Goal: Task Accomplishment & Management: Manage account settings

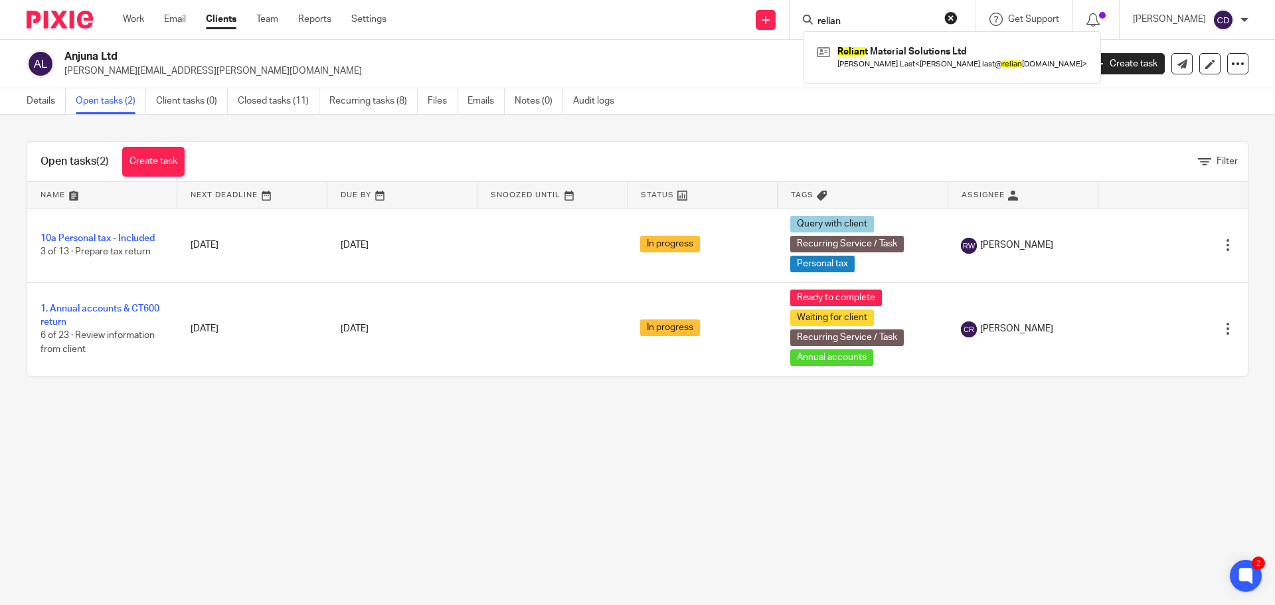
drag, startPoint x: 925, startPoint y: 23, endPoint x: 706, endPoint y: 20, distance: 219.2
click at [706, 20] on div "Send new email Create task Add client Request signature relian Relian t Materia…" at bounding box center [840, 19] width 869 height 39
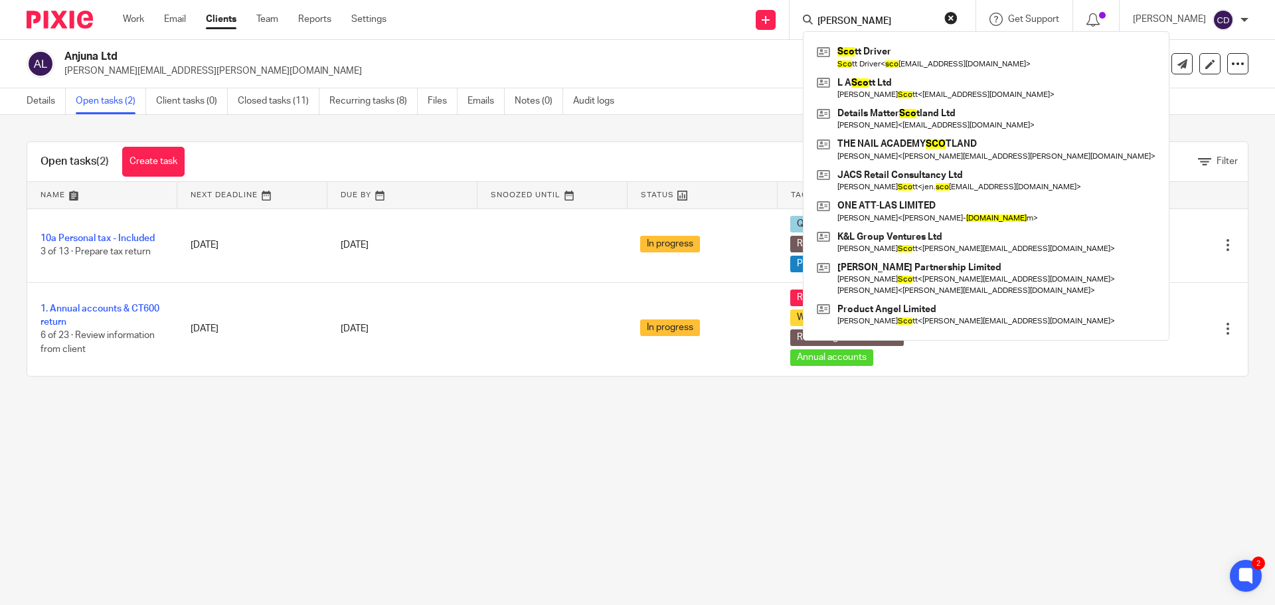
type input "[PERSON_NAME]"
click button "submit" at bounding box center [0, 0] width 0 height 0
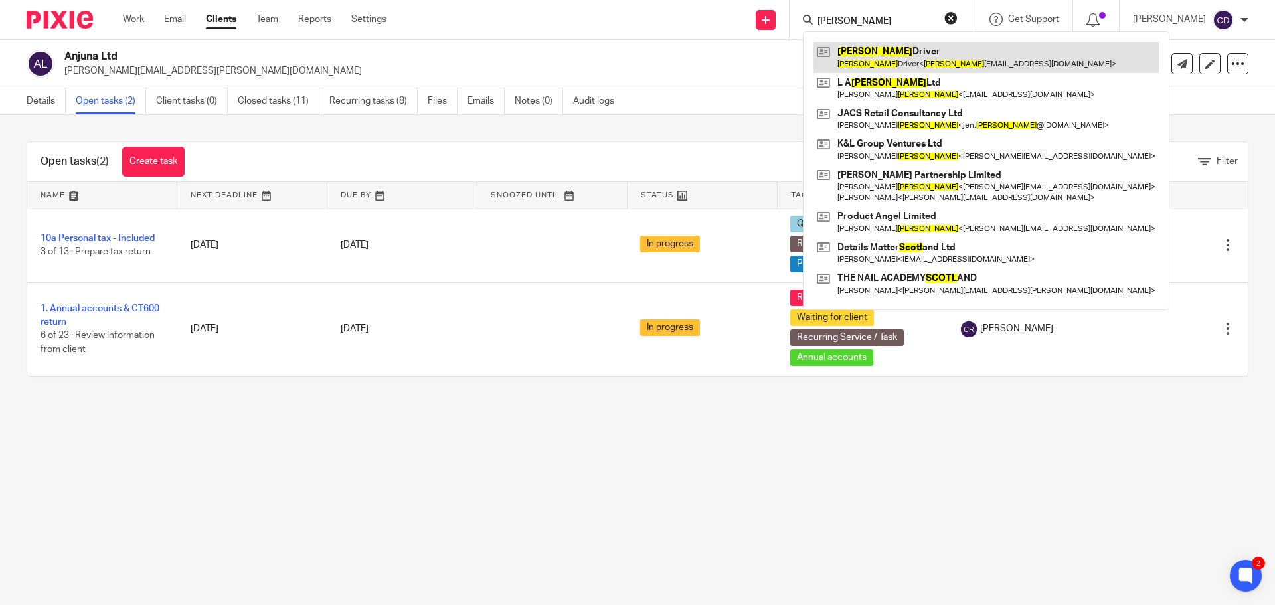
click at [984, 50] on link at bounding box center [986, 57] width 345 height 31
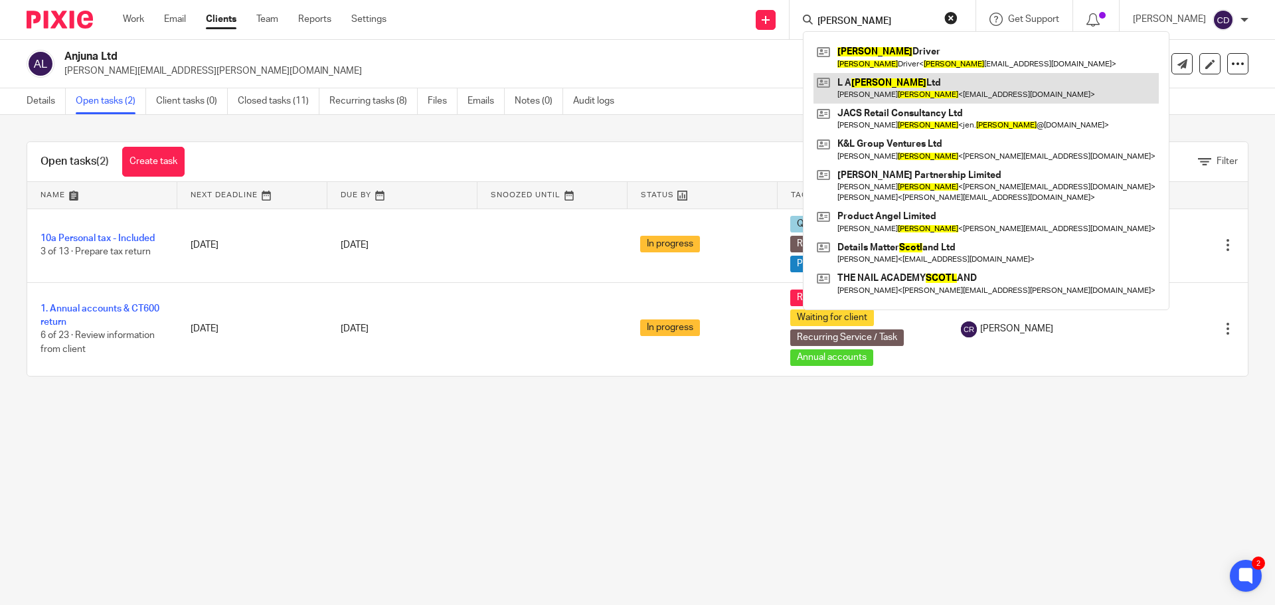
click at [897, 85] on link at bounding box center [986, 88] width 345 height 31
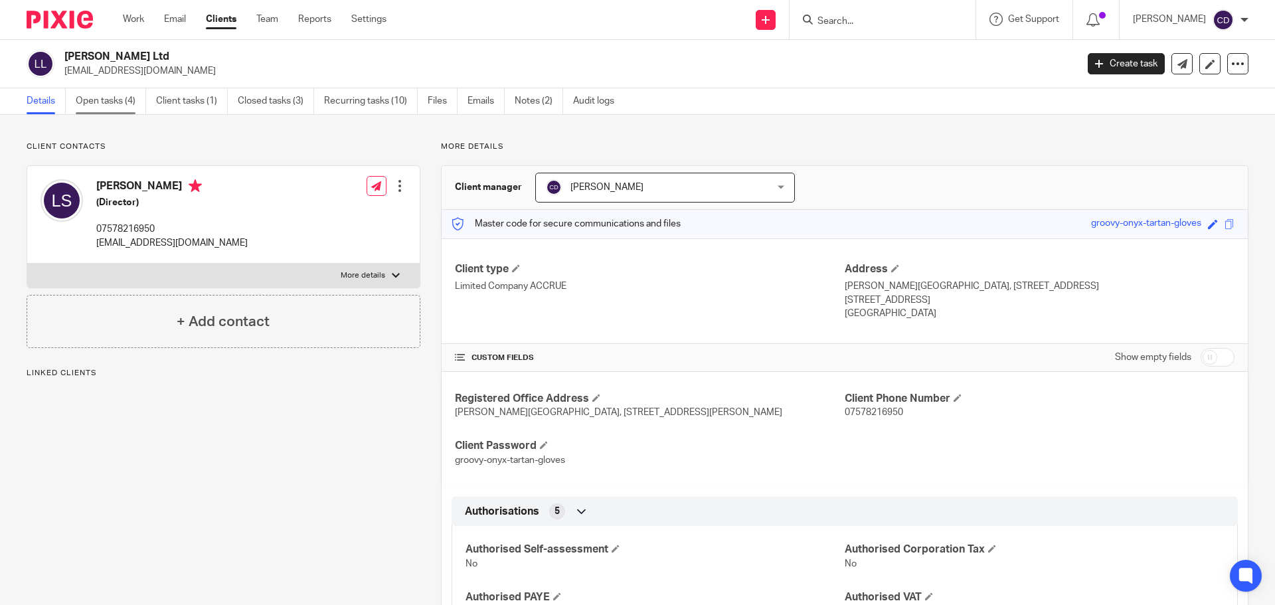
click at [121, 104] on link "Open tasks (4)" at bounding box center [111, 101] width 70 height 26
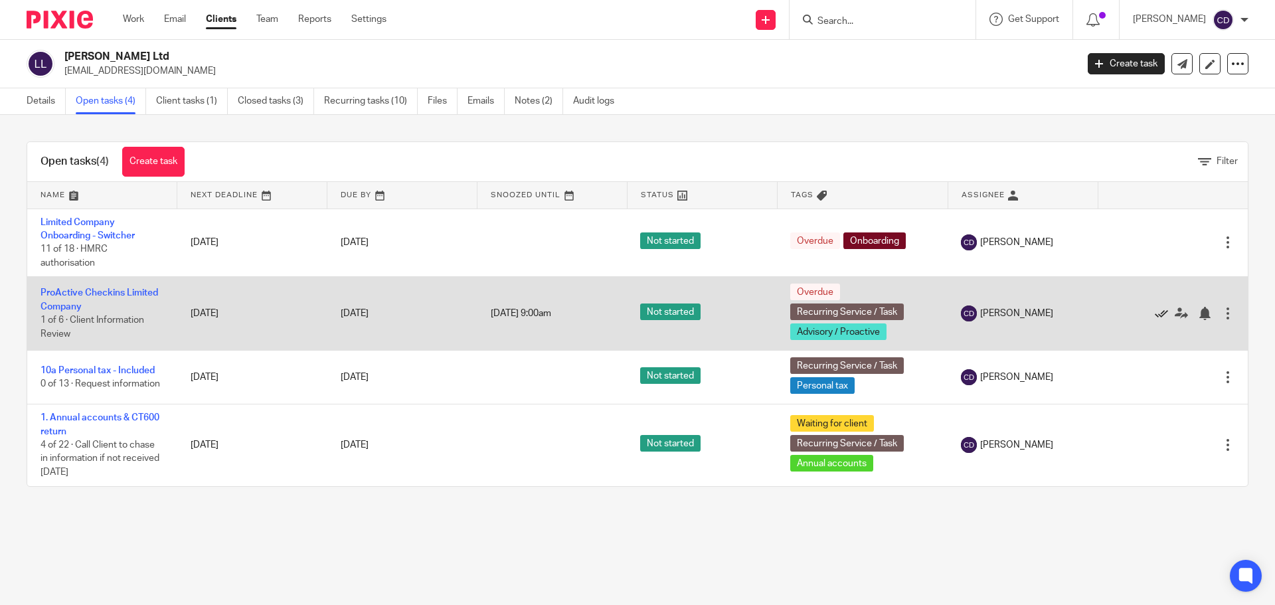
click at [1155, 312] on icon at bounding box center [1161, 313] width 13 height 13
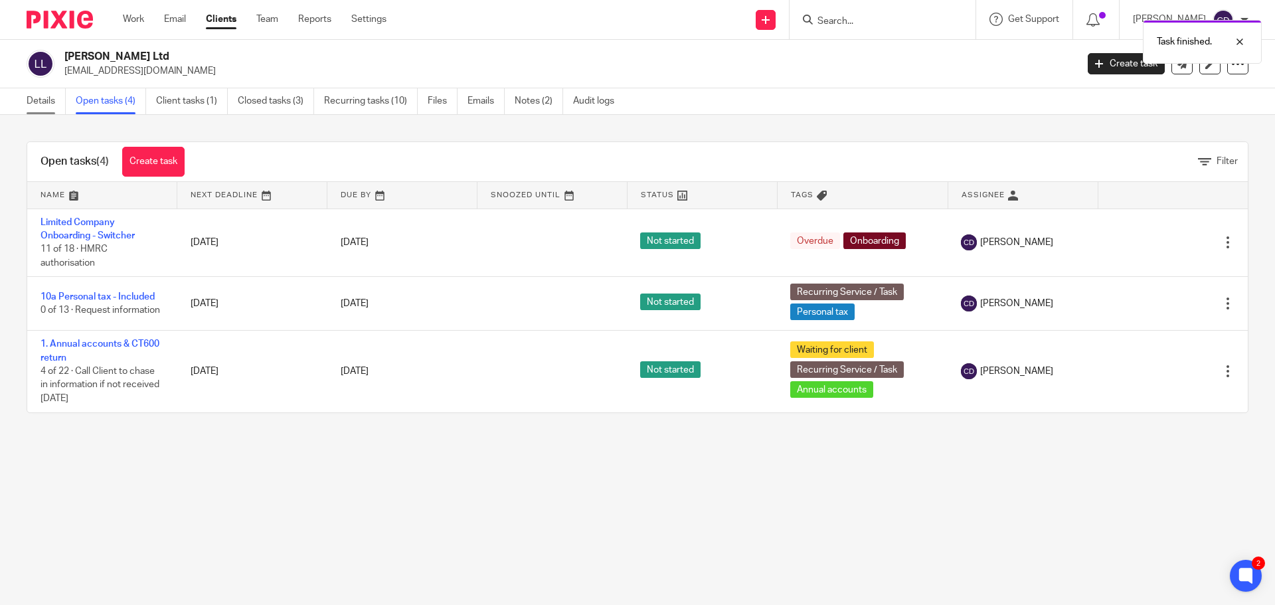
click at [57, 101] on link "Details" at bounding box center [46, 101] width 39 height 26
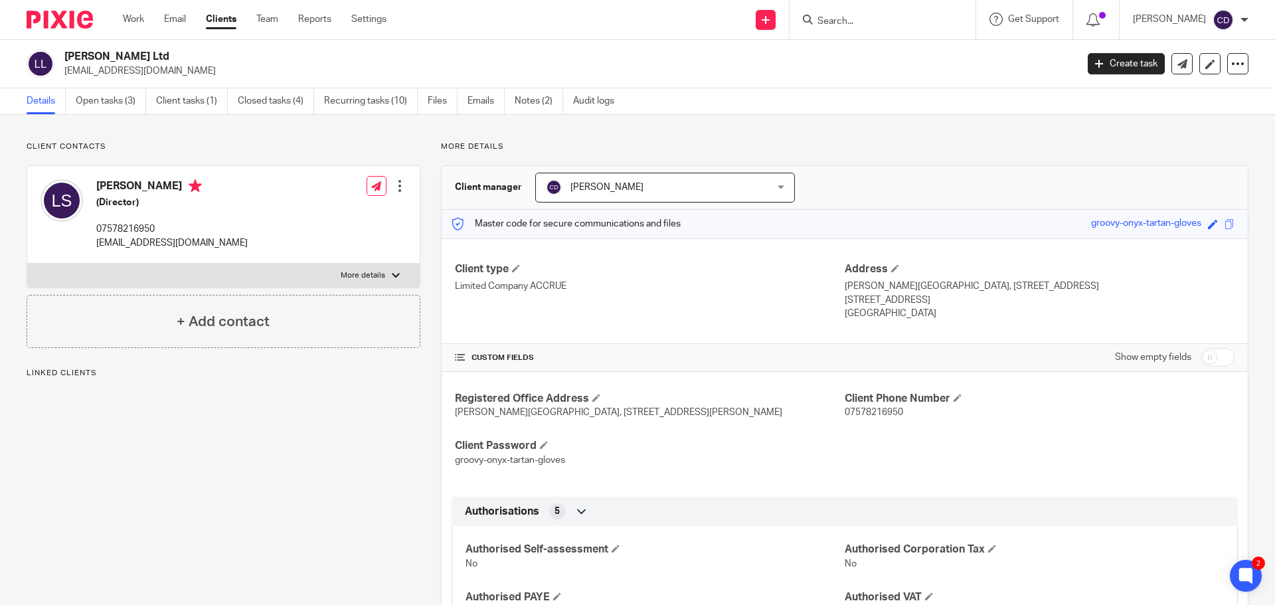
drag, startPoint x: 1221, startPoint y: 362, endPoint x: 1170, endPoint y: 383, distance: 56.0
click at [1221, 362] on input "checkbox" at bounding box center [1218, 357] width 34 height 19
checkbox input "true"
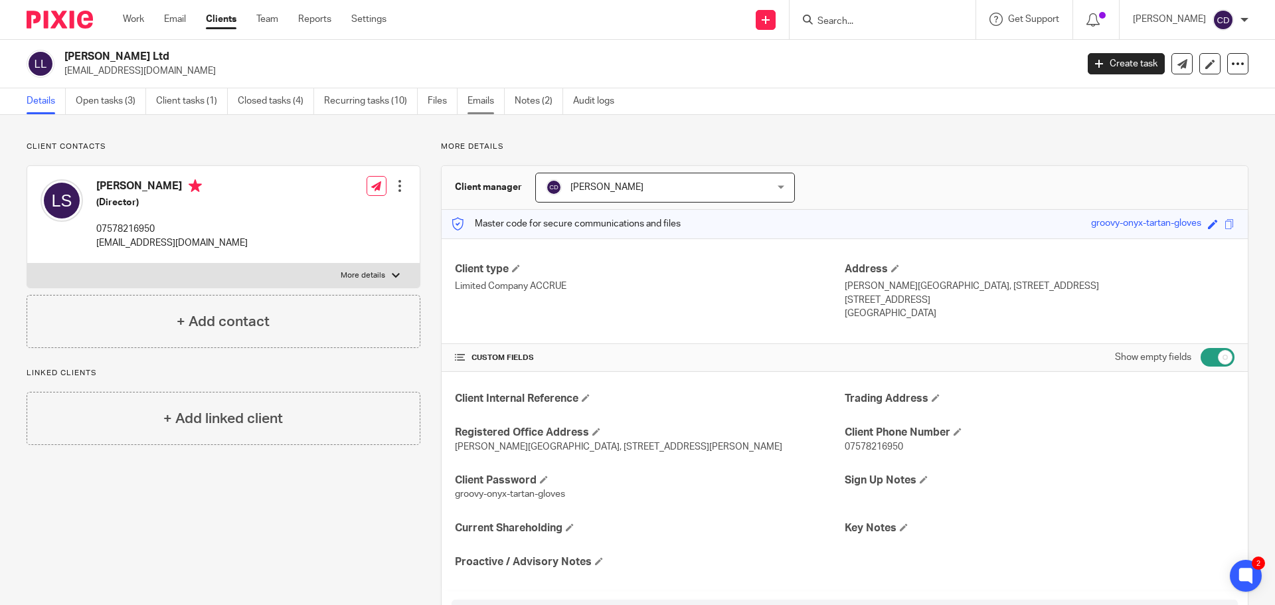
click at [493, 104] on link "Emails" at bounding box center [486, 101] width 37 height 26
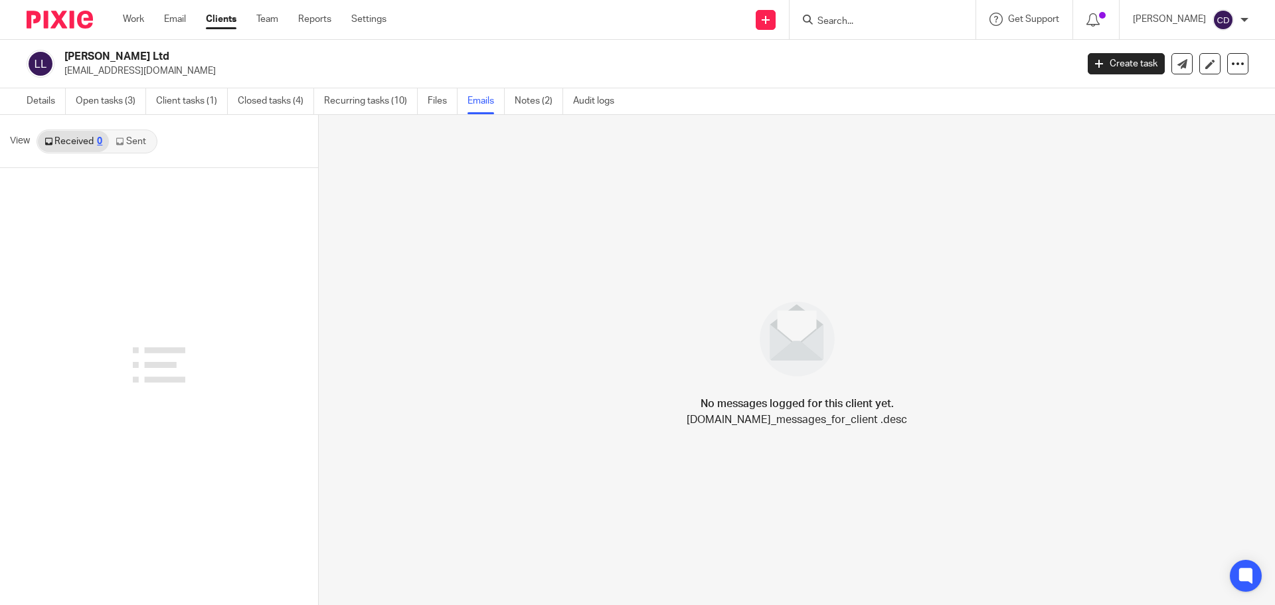
click at [146, 144] on link "Sent" at bounding box center [132, 141] width 46 height 21
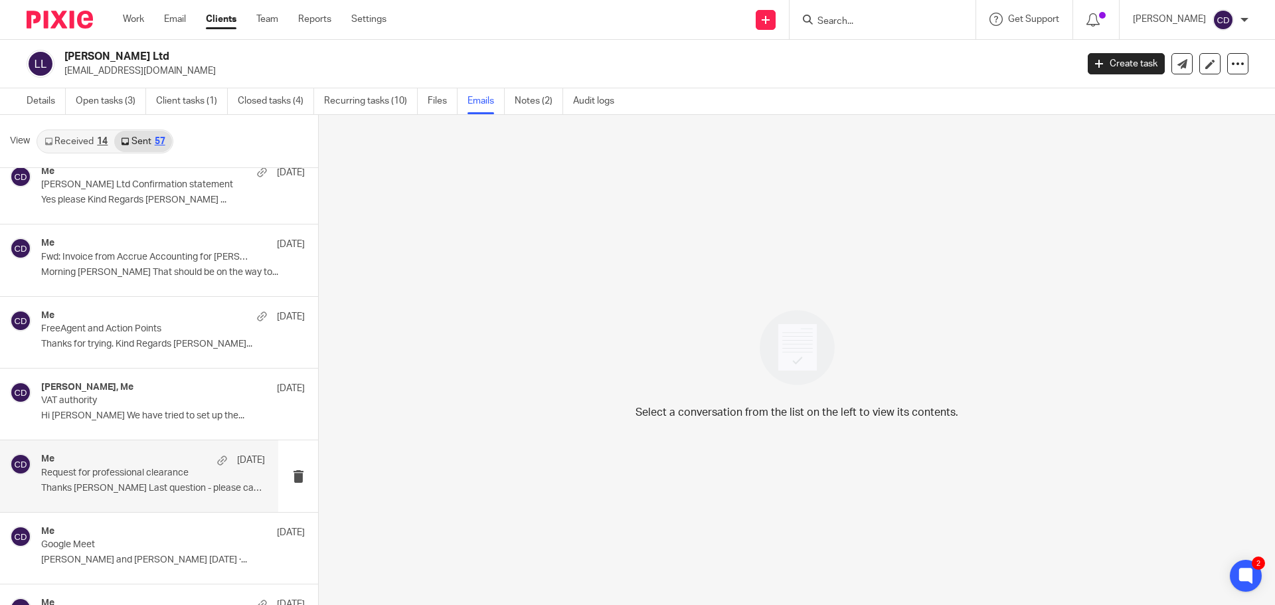
scroll to position [399, 0]
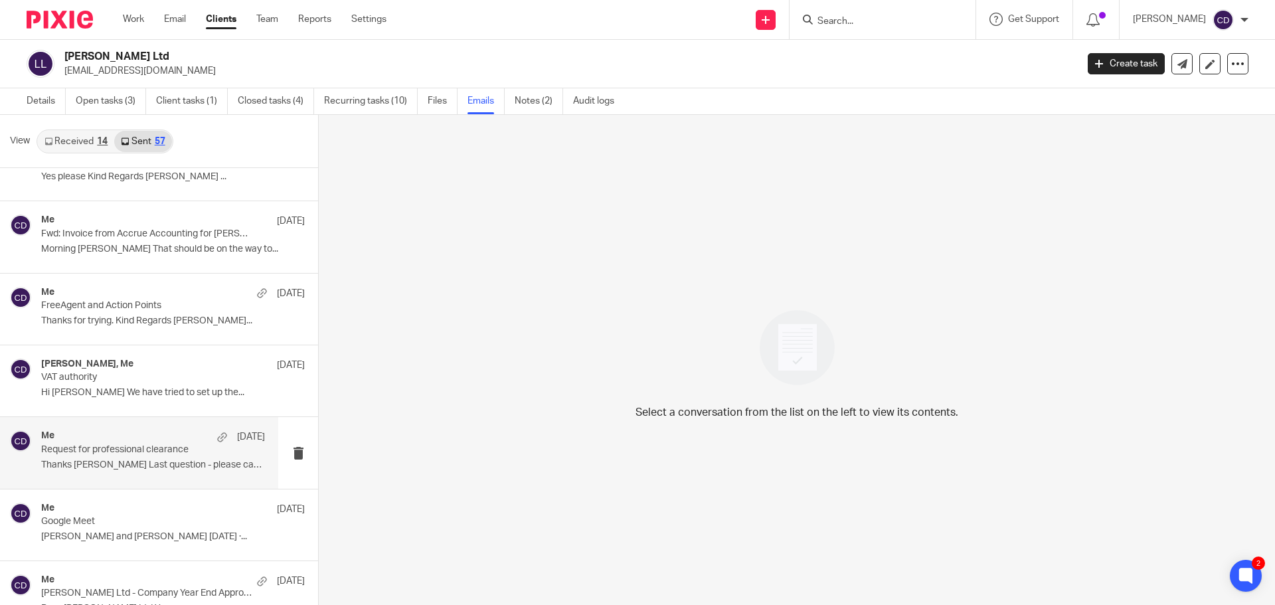
click at [149, 463] on p "Thanks Molly Last question - please can you..." at bounding box center [153, 465] width 224 height 11
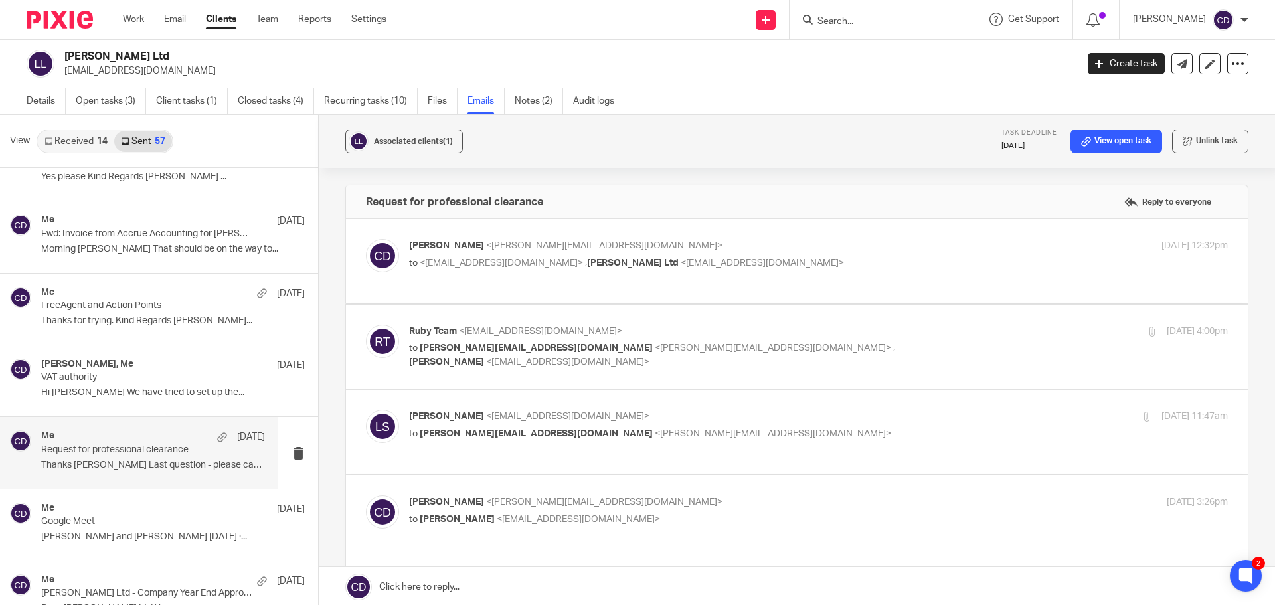
scroll to position [0, 0]
click at [49, 108] on link "Details" at bounding box center [46, 101] width 39 height 26
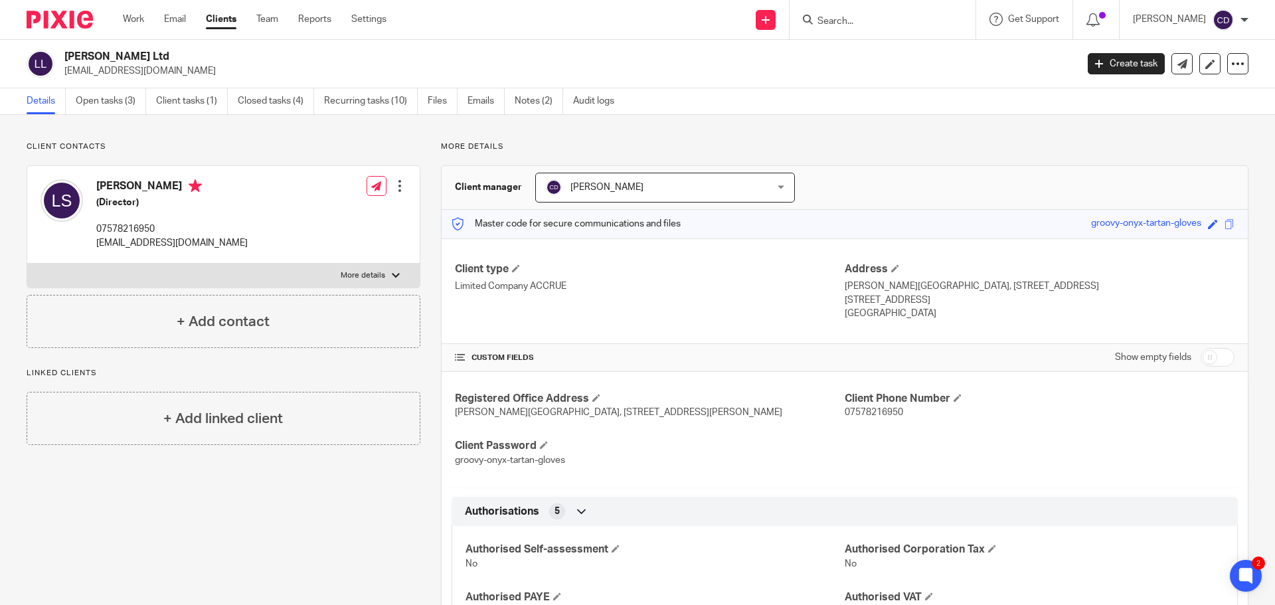
click at [1212, 356] on input "checkbox" at bounding box center [1218, 357] width 34 height 19
checkbox input "true"
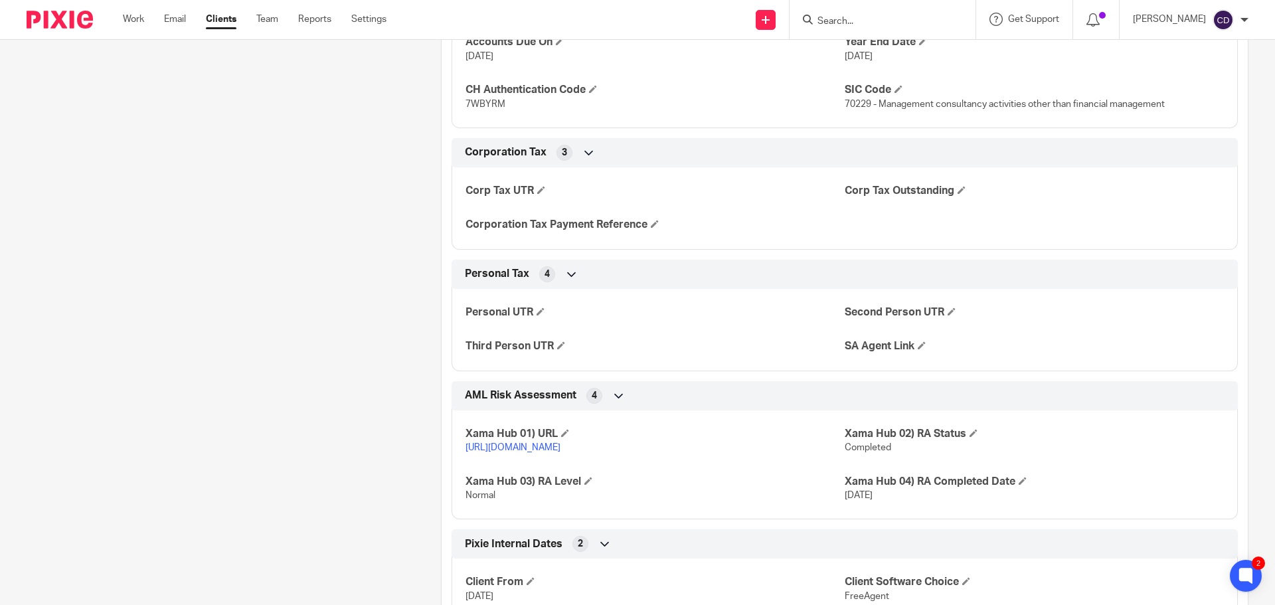
scroll to position [1793, 0]
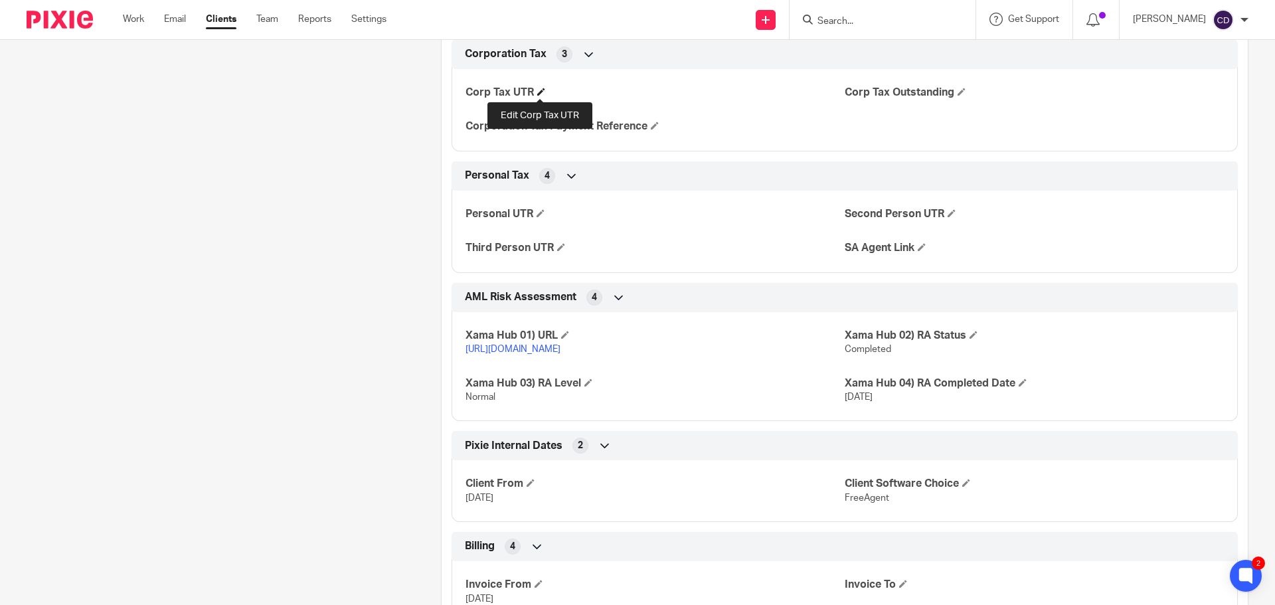
click at [541, 92] on span at bounding box center [541, 92] width 8 height 8
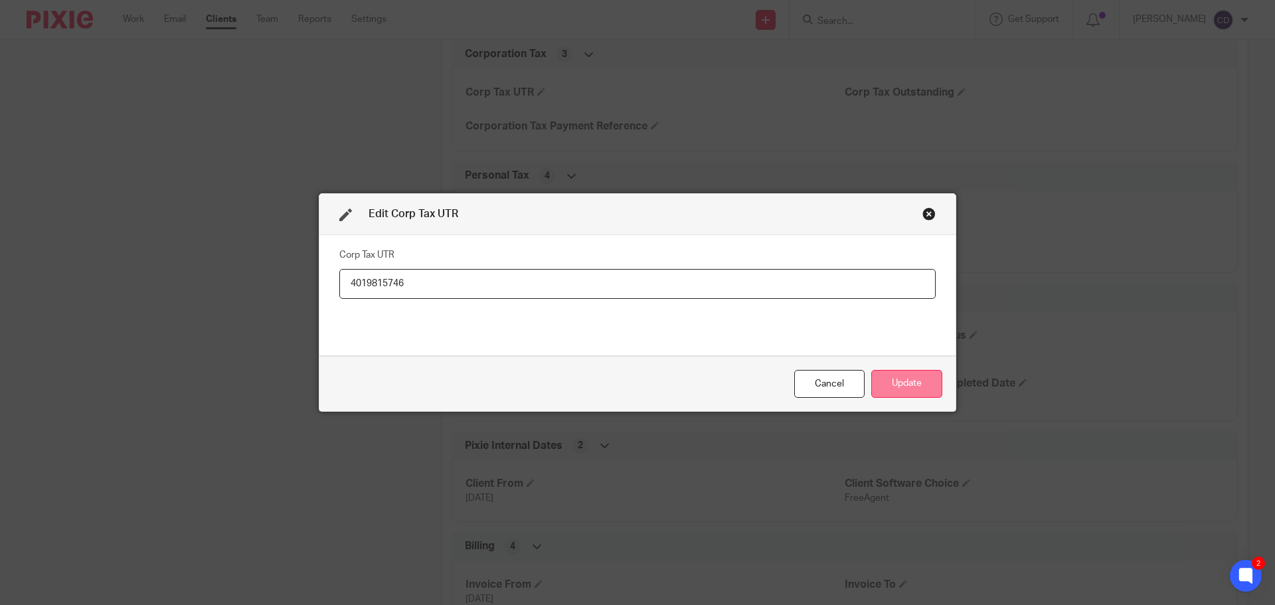
type input "4019815746"
click at [912, 387] on button "Update" at bounding box center [906, 384] width 71 height 29
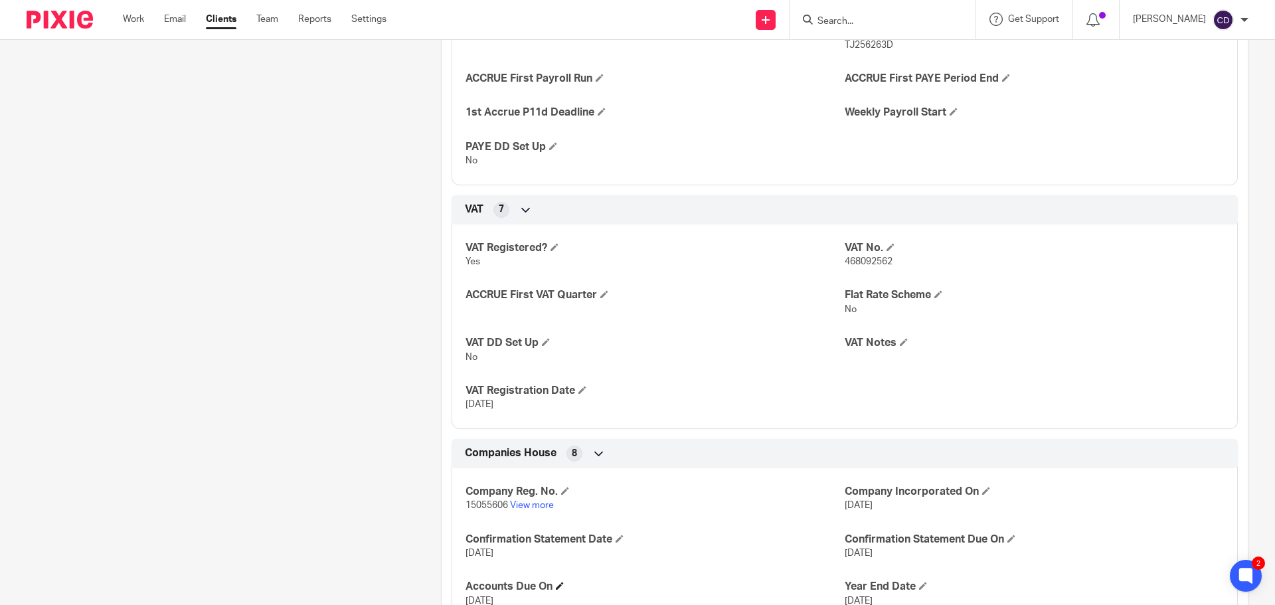
scroll to position [1328, 0]
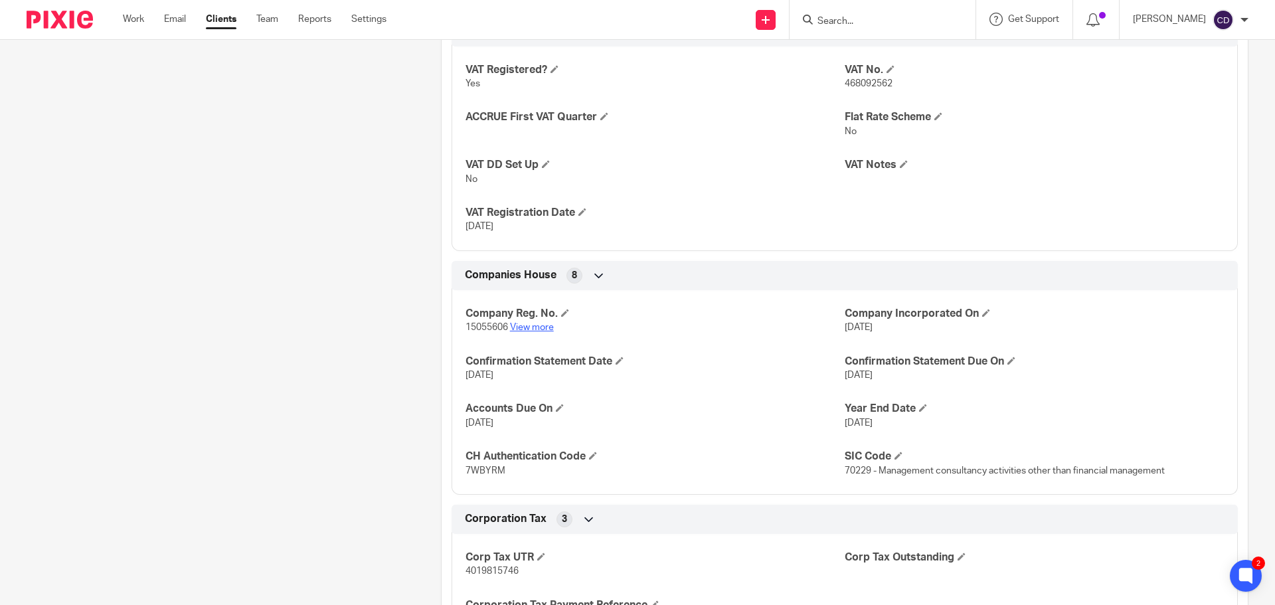
click at [532, 326] on link "View more" at bounding box center [532, 327] width 44 height 9
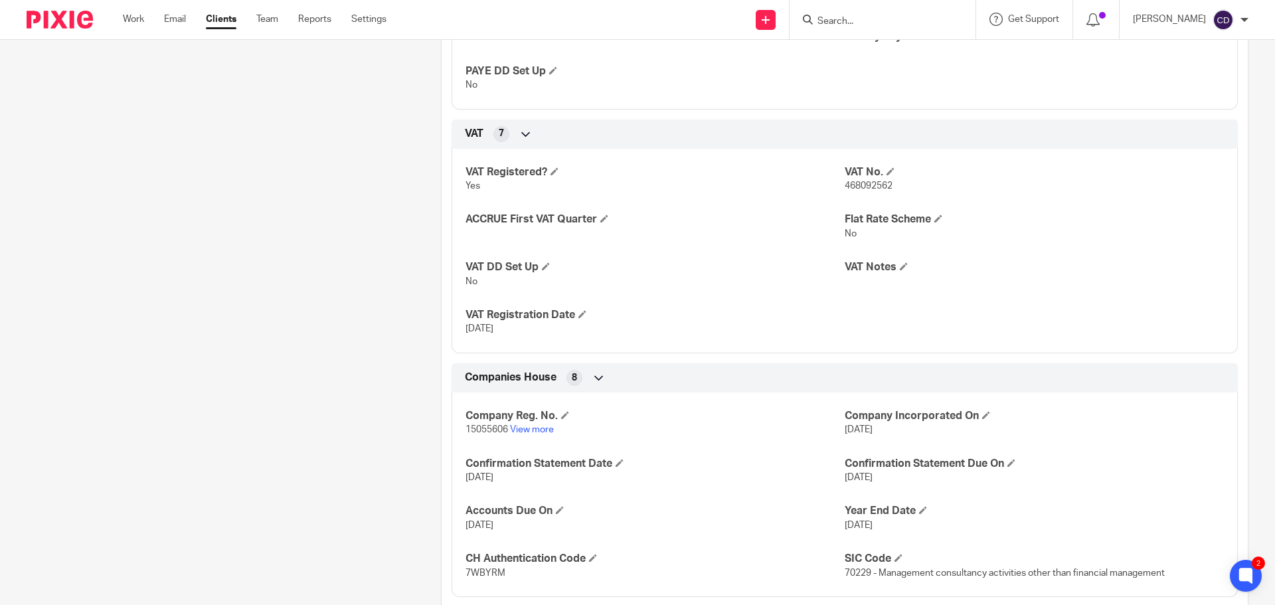
scroll to position [1129, 0]
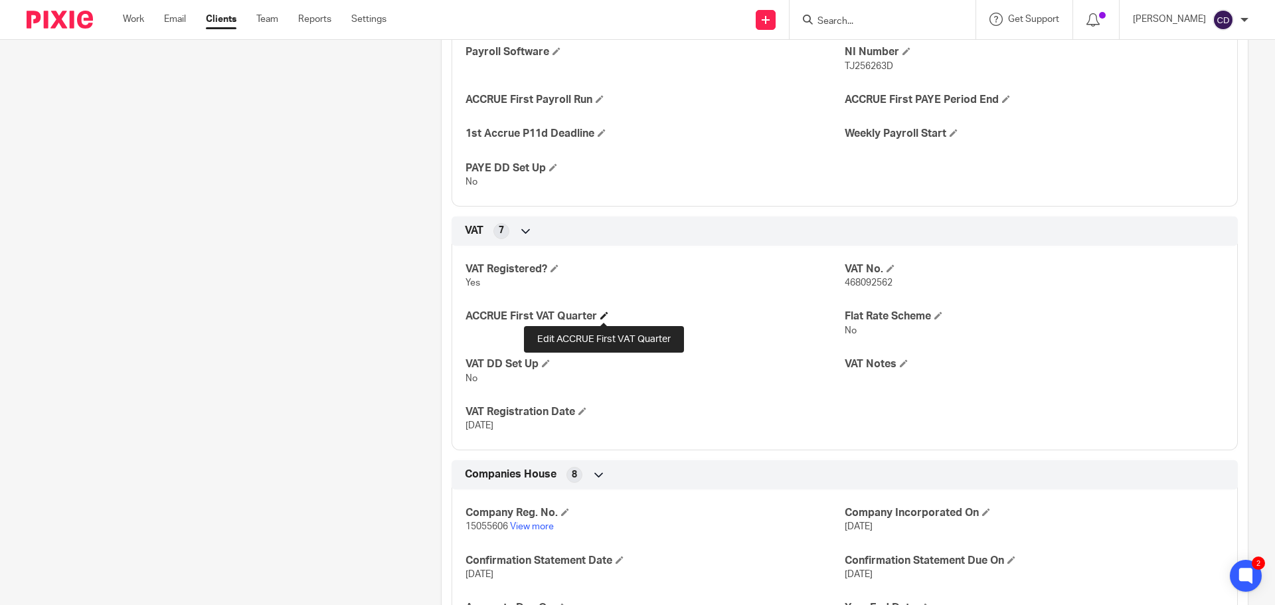
click at [604, 319] on span at bounding box center [604, 316] width 8 height 8
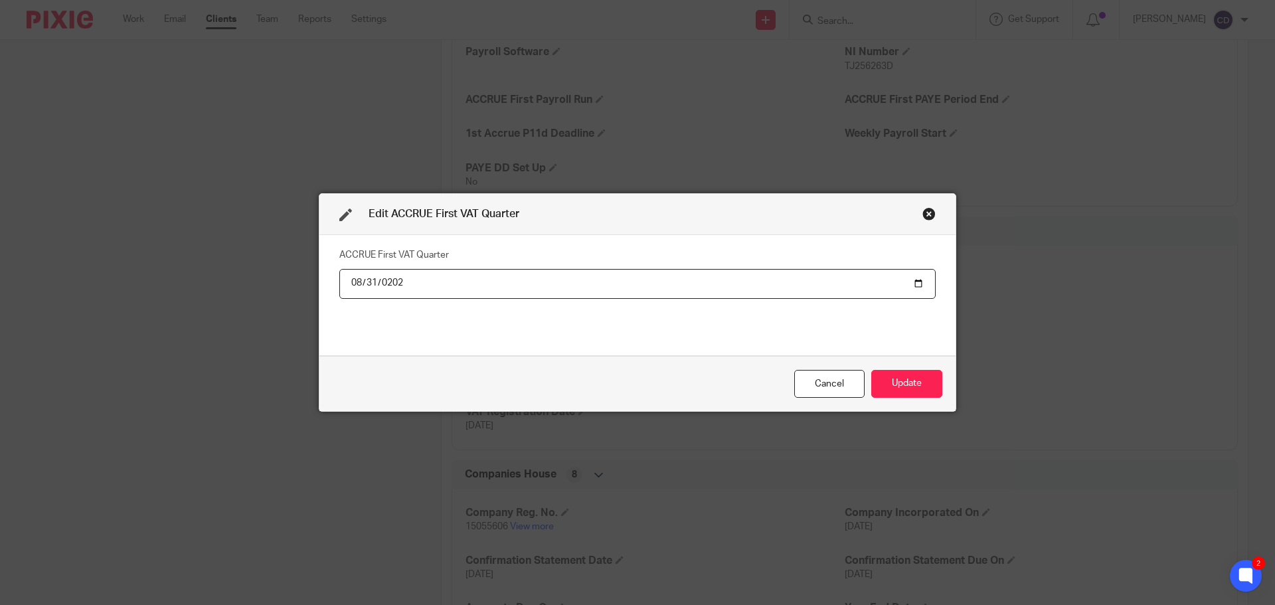
type input "2025-08-31"
click at [871, 370] on button "Update" at bounding box center [906, 384] width 71 height 29
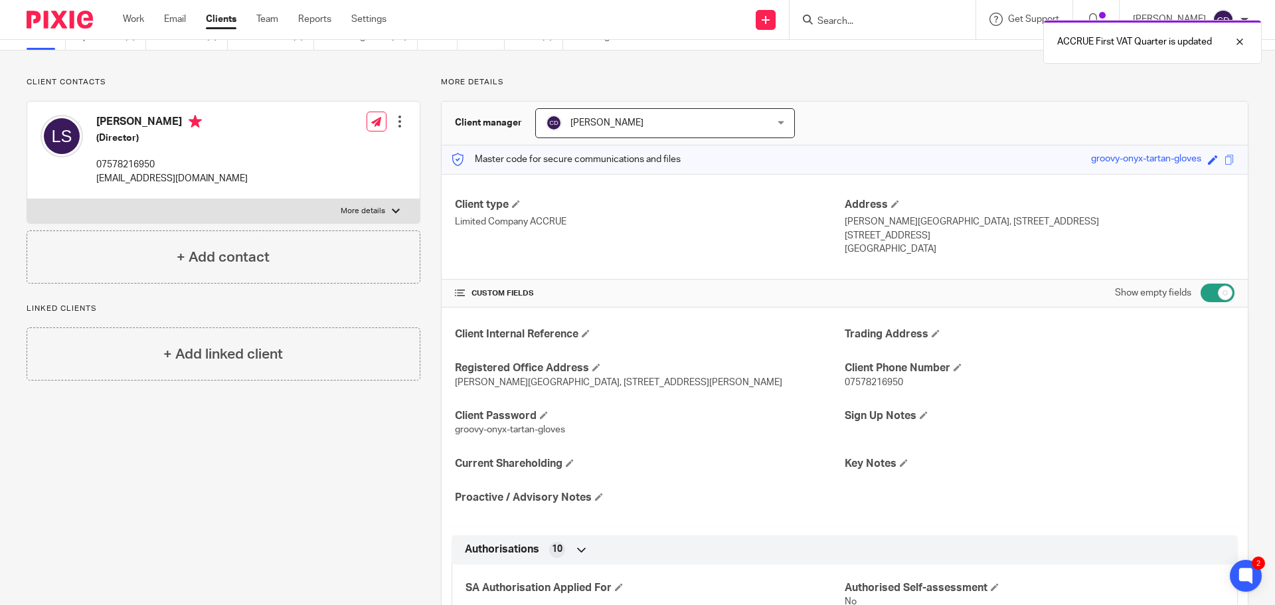
scroll to position [0, 0]
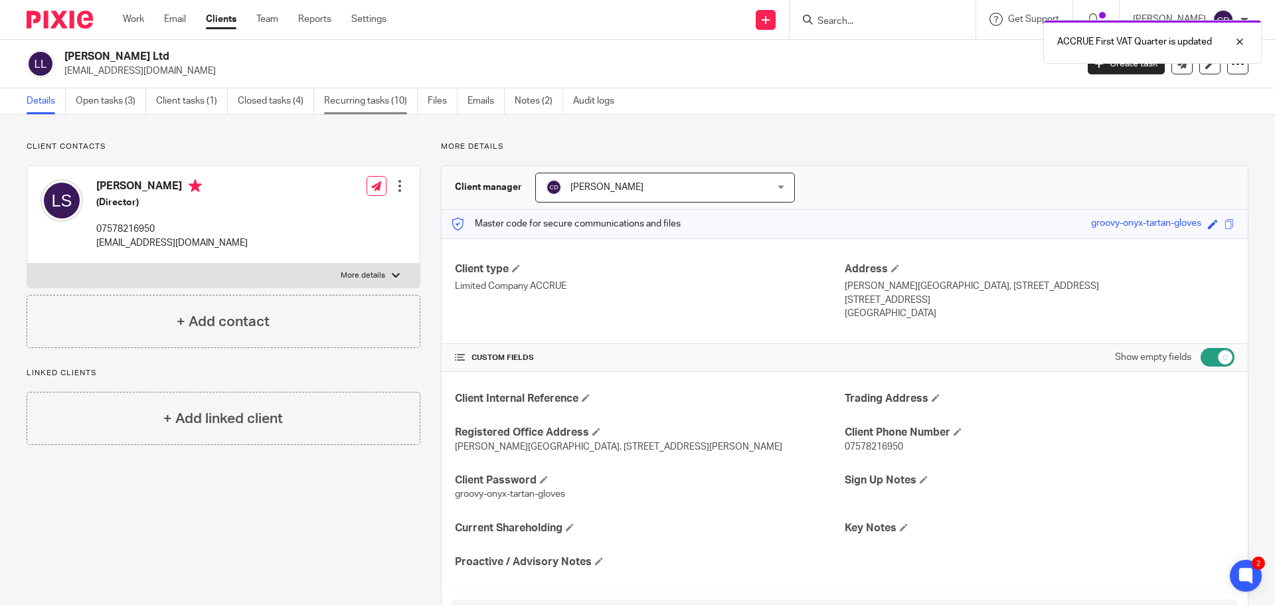
click at [341, 101] on link "Recurring tasks (10)" at bounding box center [371, 101] width 94 height 26
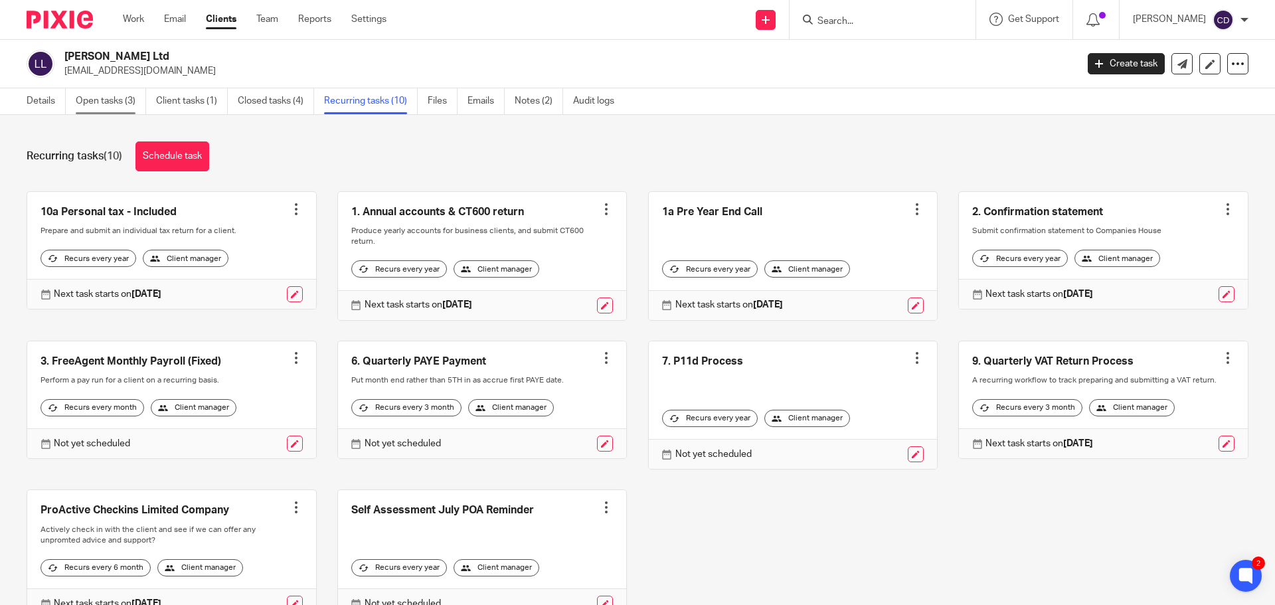
click at [90, 108] on link "Open tasks (3)" at bounding box center [111, 101] width 70 height 26
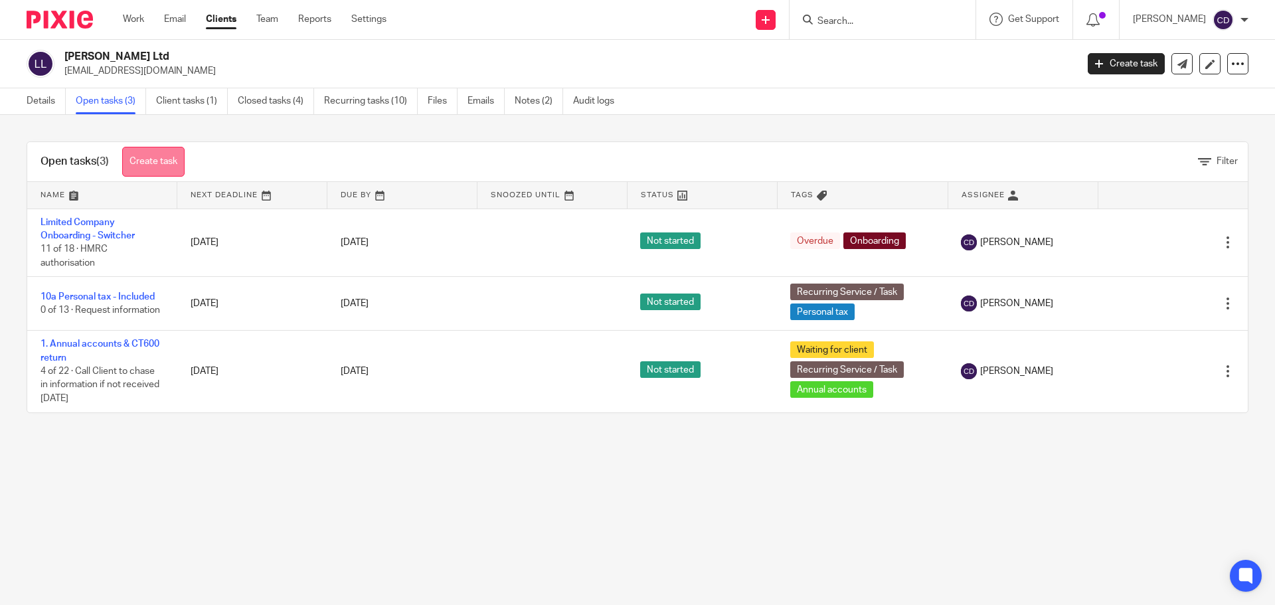
click at [170, 160] on link "Create task" at bounding box center [153, 162] width 62 height 30
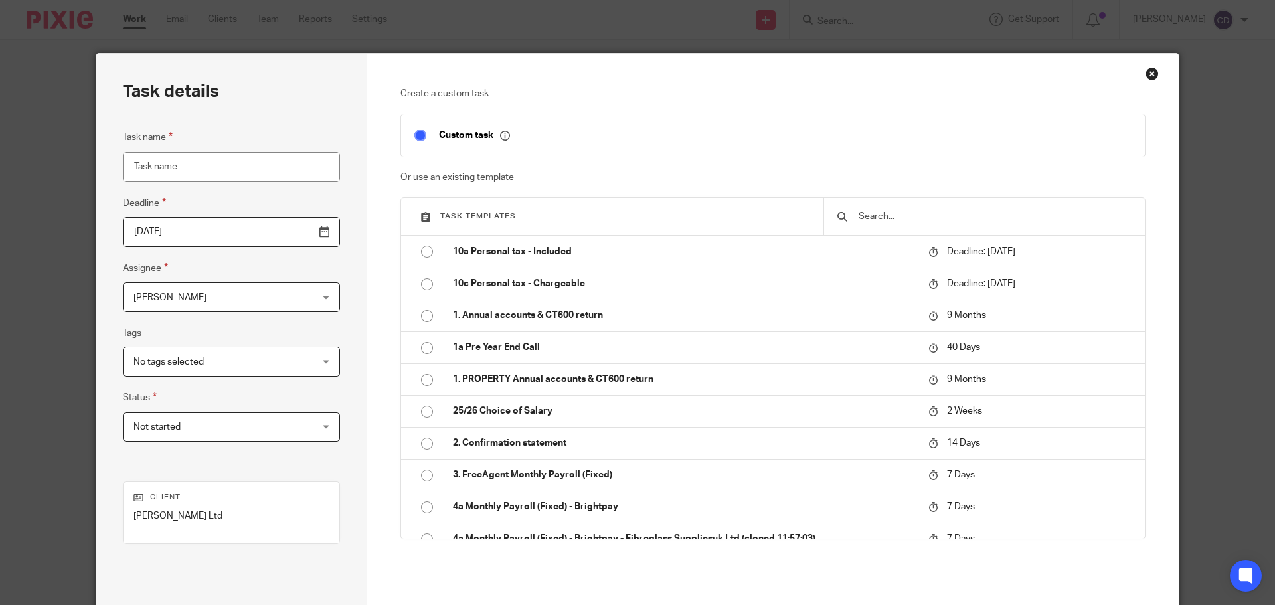
click at [970, 207] on div at bounding box center [984, 216] width 321 height 37
click at [970, 213] on input "text" at bounding box center [994, 216] width 274 height 15
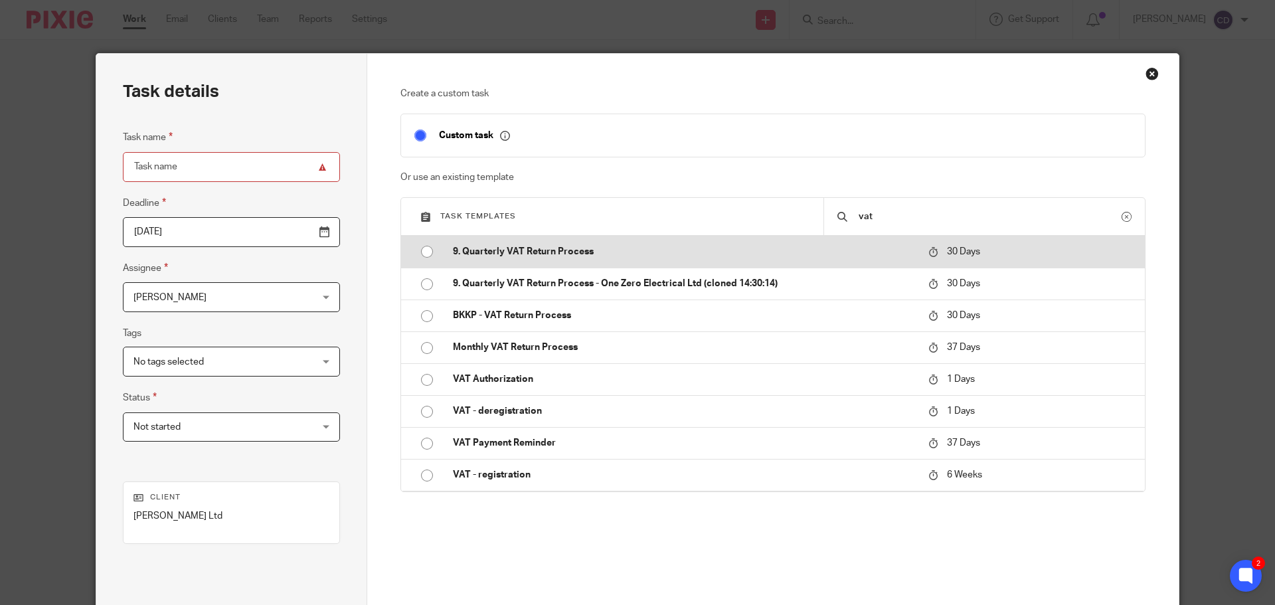
type input "vat"
click at [647, 251] on p "9. Quarterly VAT Return Process" at bounding box center [684, 251] width 462 height 13
type input "2025-10-19"
type input "9. Quarterly VAT Return Process"
checkbox input "false"
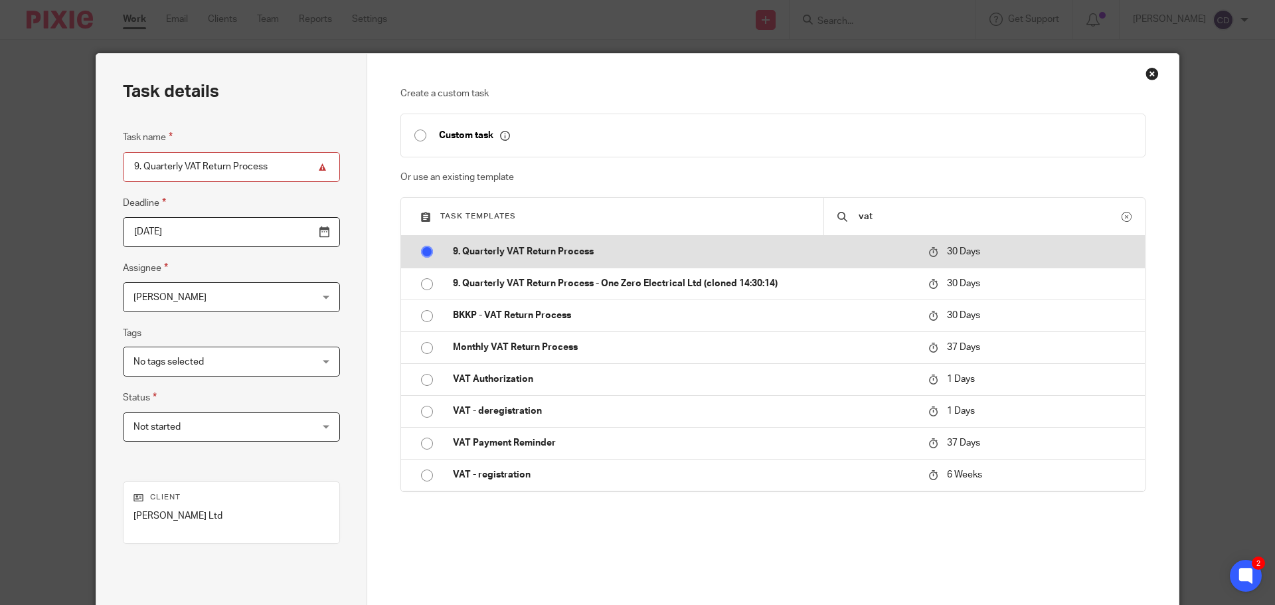
radio input "true"
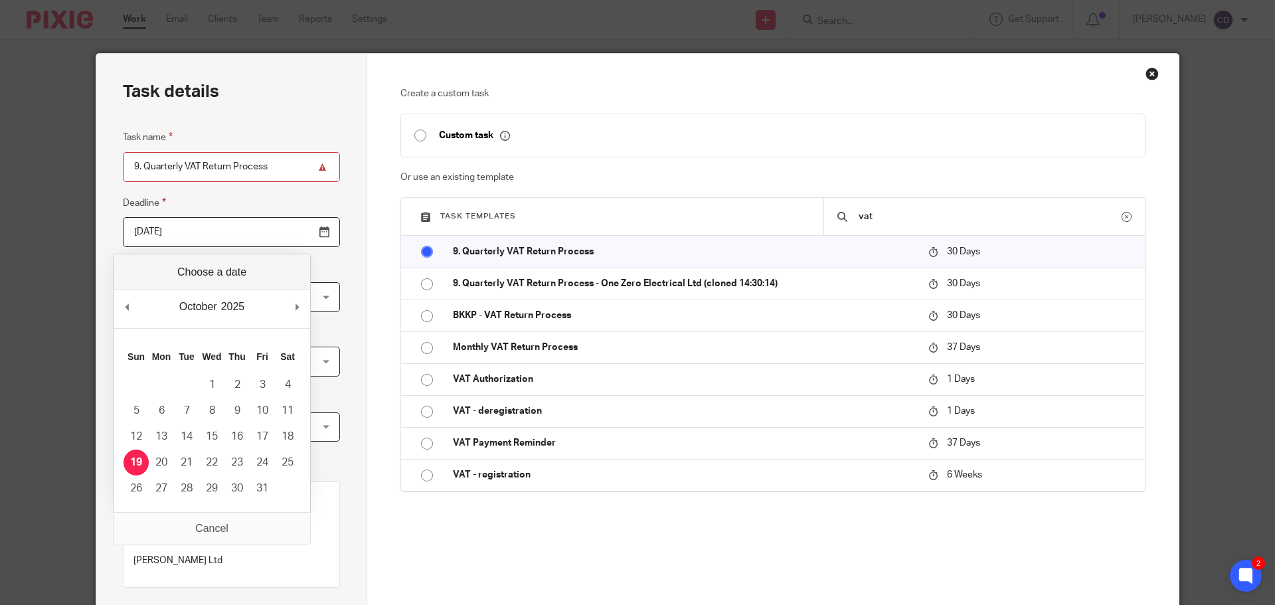
click at [223, 233] on input "2025-10-19" at bounding box center [231, 232] width 217 height 30
type input "2025-10-07"
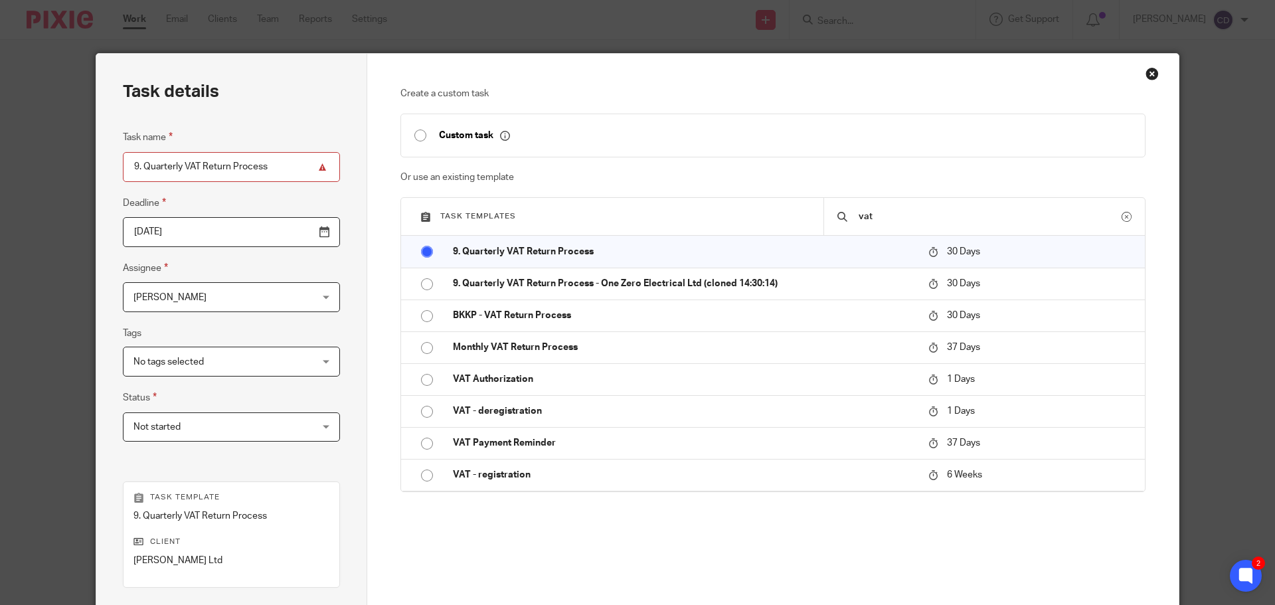
click at [602, 513] on div "Create a custom task Custom task Or use an existing template Task templates vat…" at bounding box center [774, 337] width 746 height 500
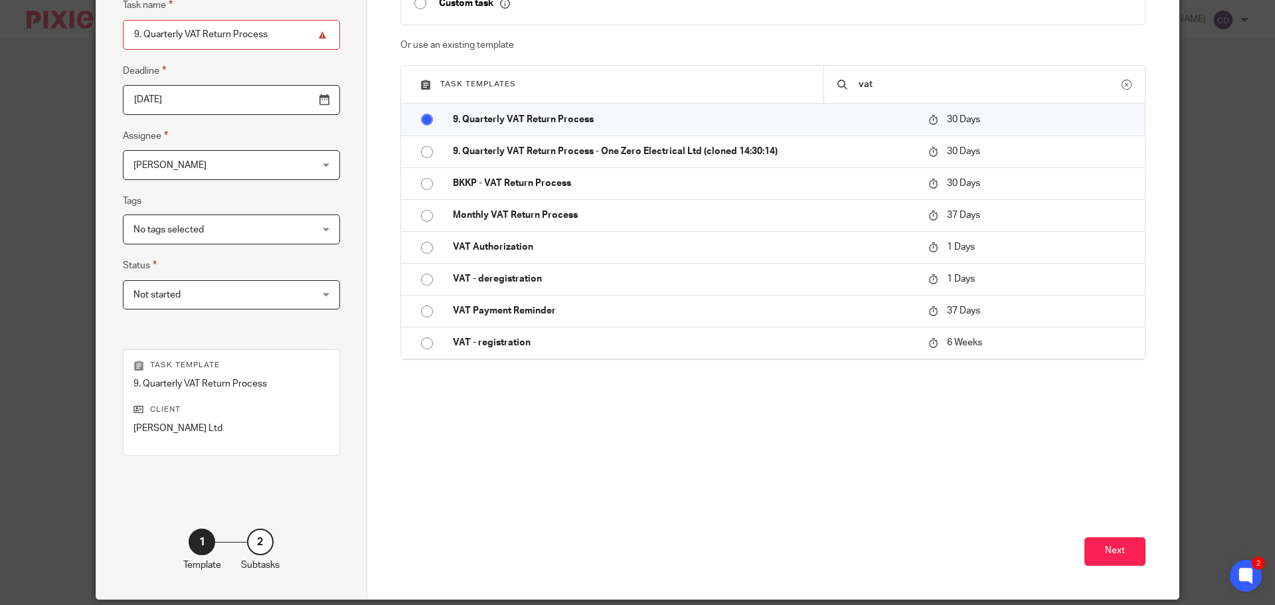
scroll to position [180, 0]
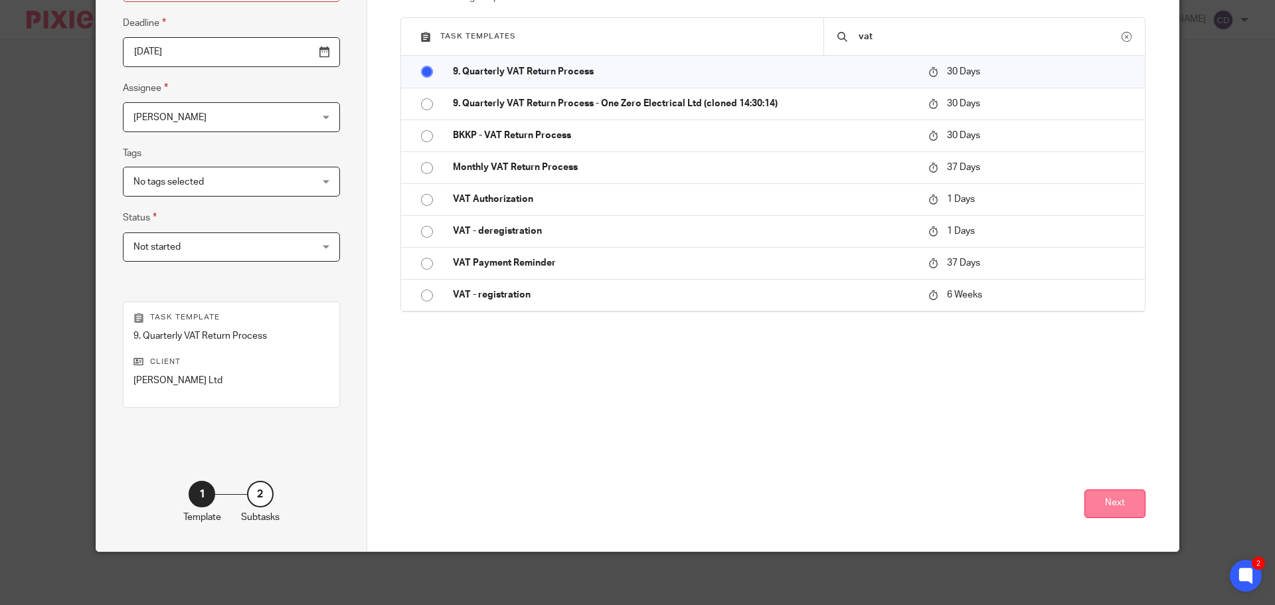
click at [1101, 494] on button "Next" at bounding box center [1115, 504] width 61 height 29
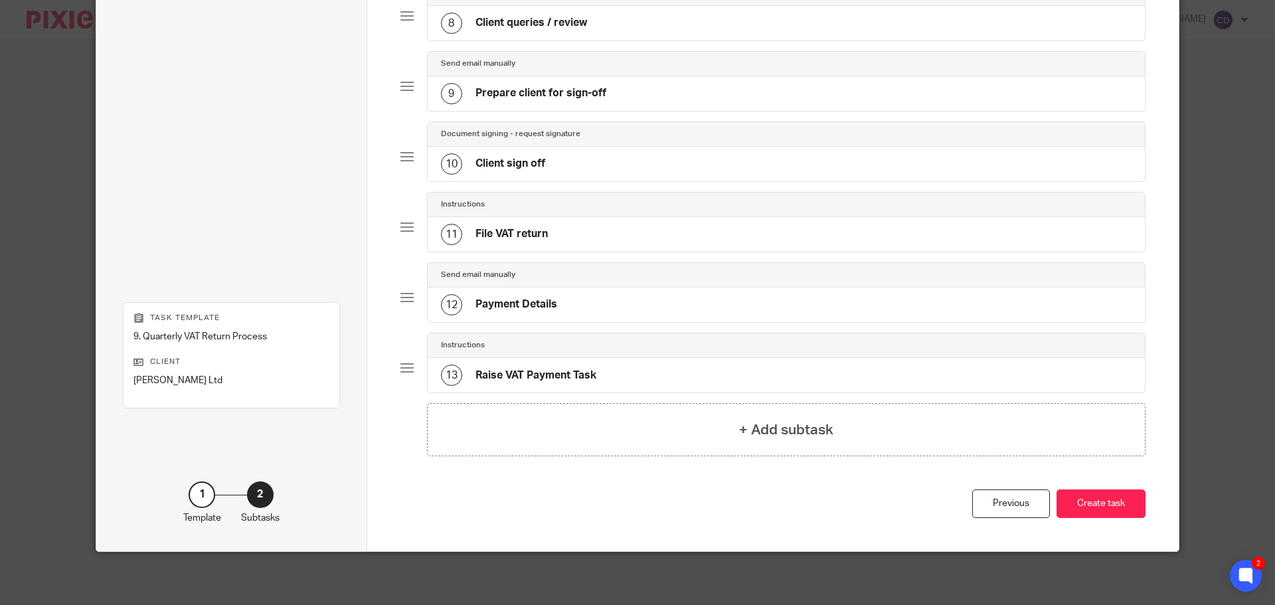
scroll to position [624, 0]
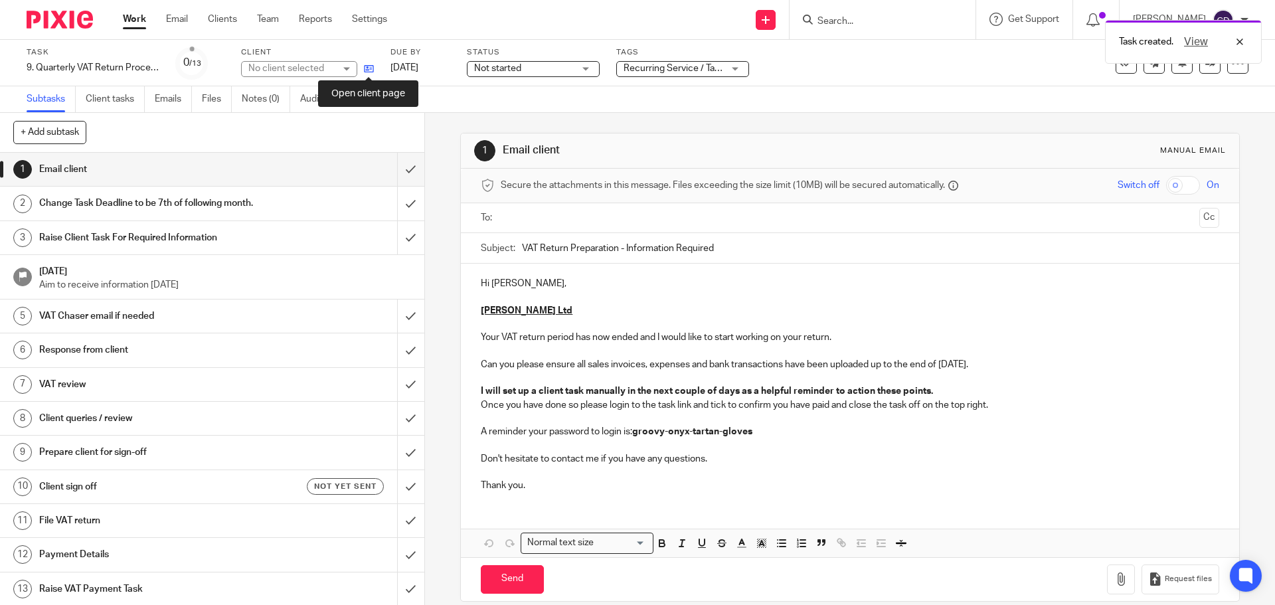
click at [369, 72] on icon at bounding box center [369, 69] width 10 height 10
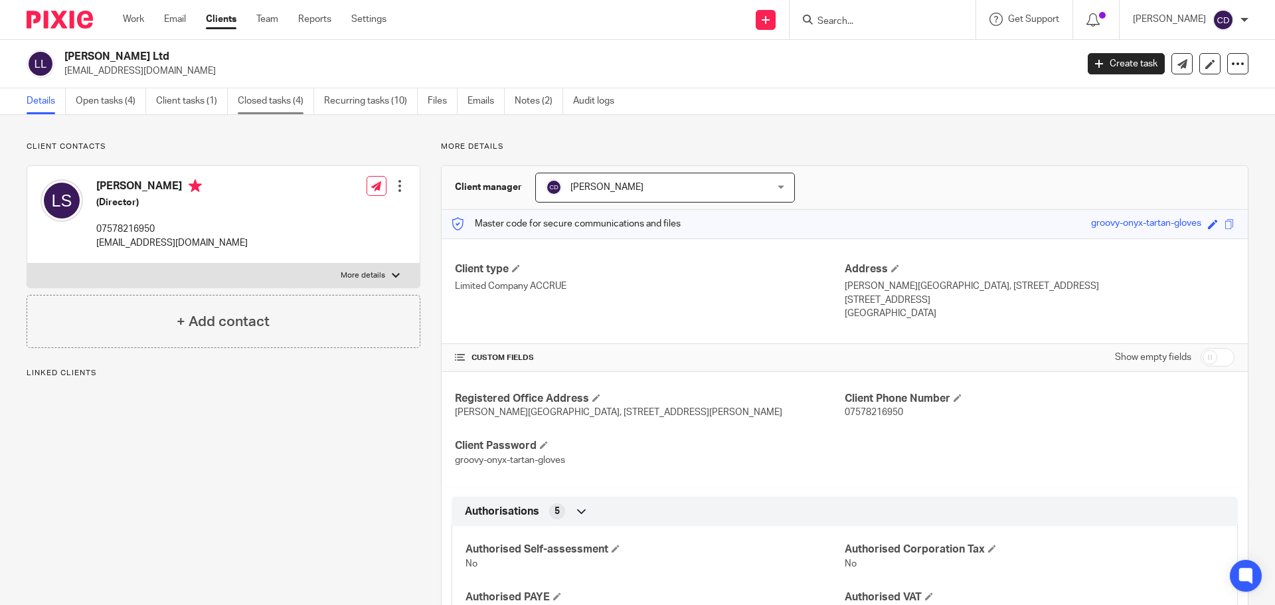
click at [284, 96] on link "Closed tasks (4)" at bounding box center [276, 101] width 76 height 26
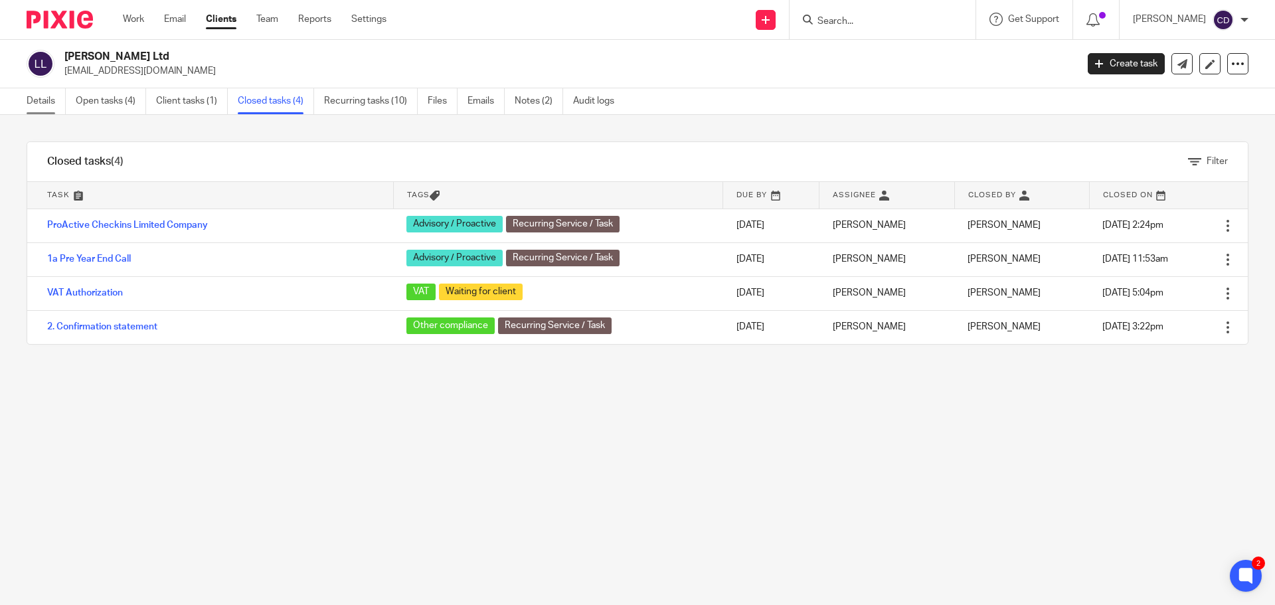
click at [54, 98] on link "Details" at bounding box center [46, 101] width 39 height 26
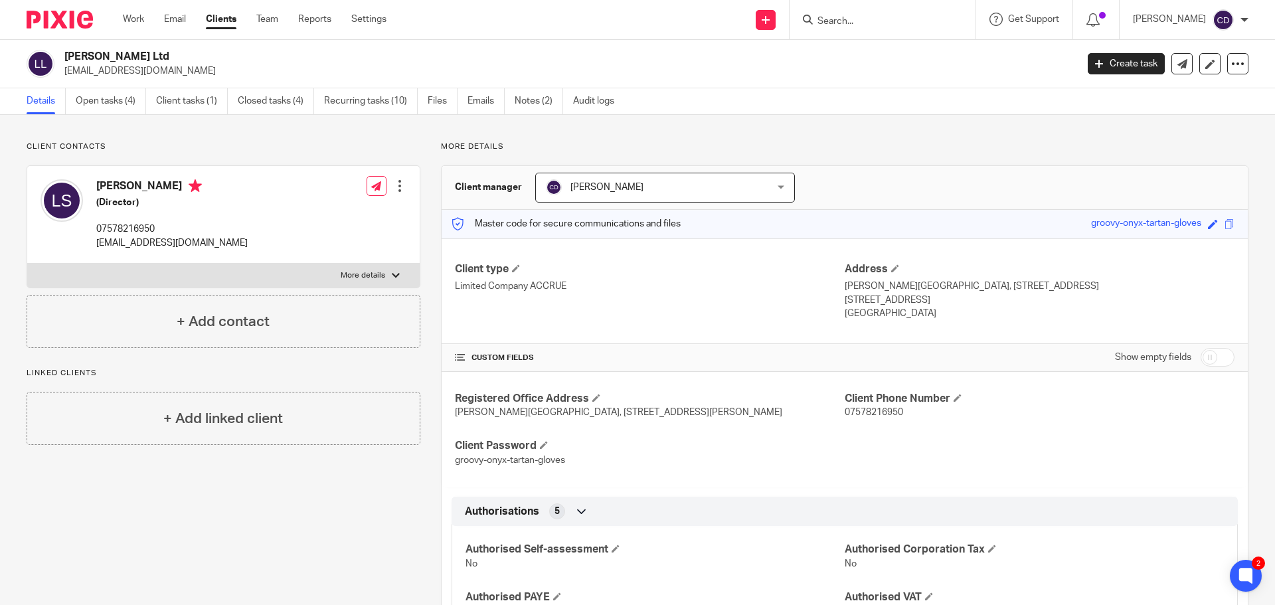
click at [183, 114] on div "Details Open tasks (4) Client tasks (1) Closed tasks (4) Recurring tasks (10) F…" at bounding box center [637, 101] width 1275 height 27
click at [184, 108] on link "Client tasks (1)" at bounding box center [192, 101] width 72 height 26
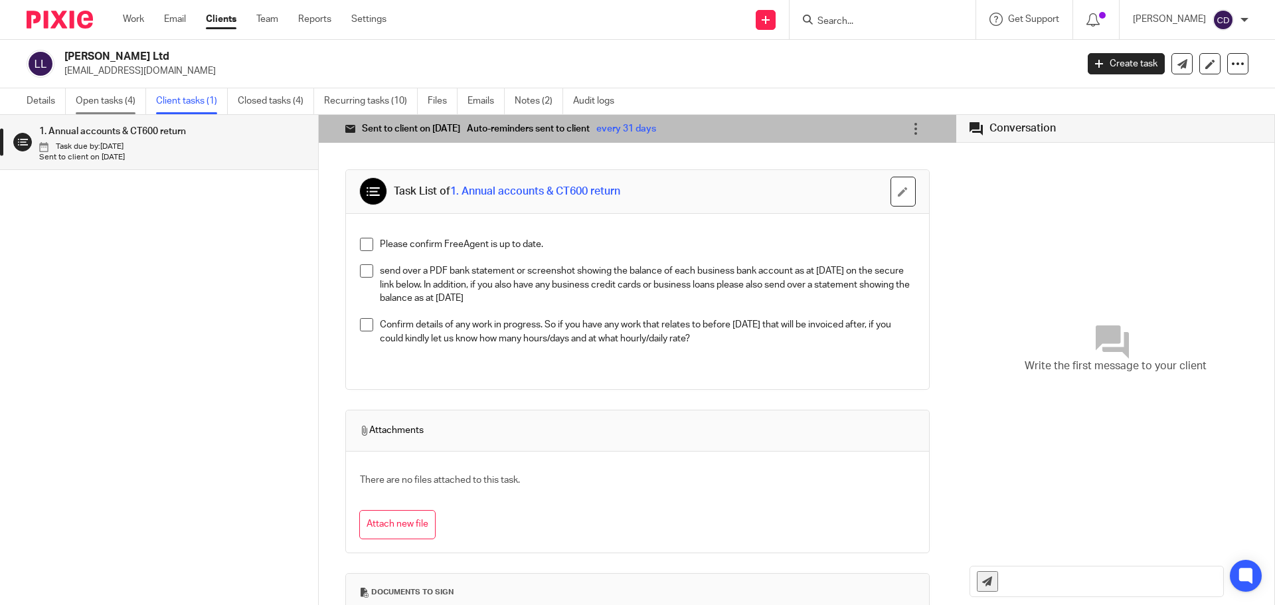
click at [100, 100] on link "Open tasks (4)" at bounding box center [111, 101] width 70 height 26
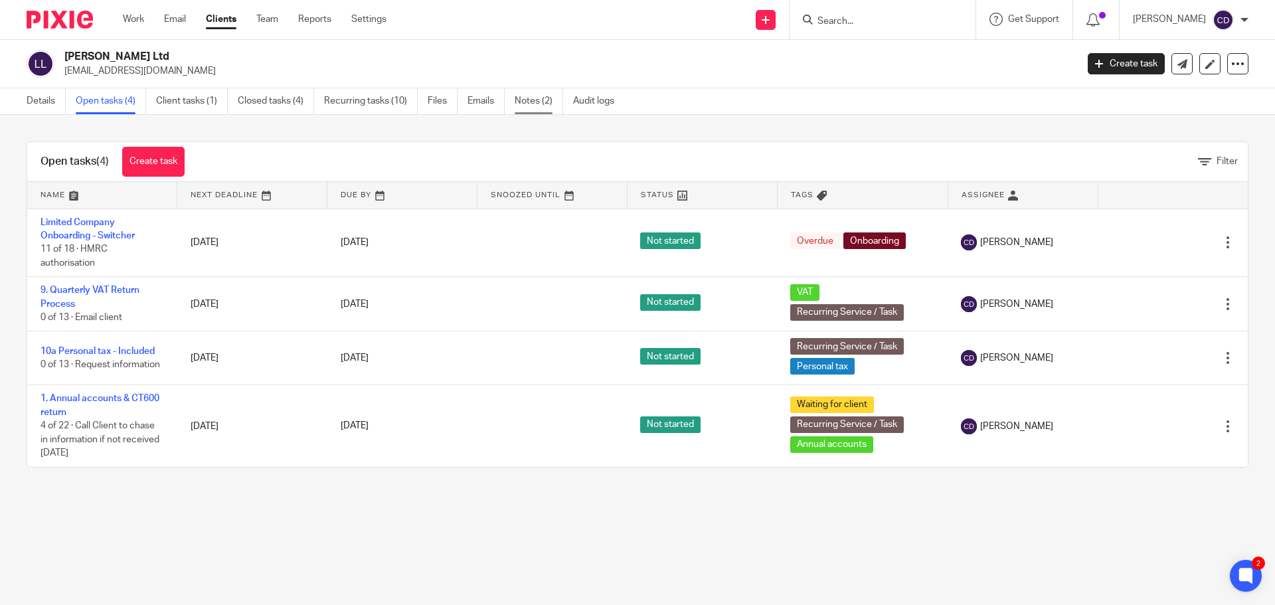
click at [525, 91] on link "Notes (2)" at bounding box center [539, 101] width 48 height 26
